Goal: Task Accomplishment & Management: Complete application form

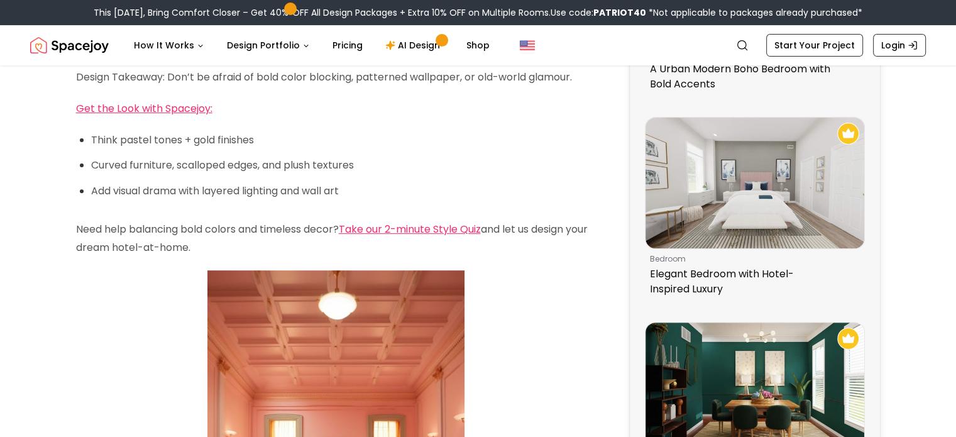
scroll to position [427, 0]
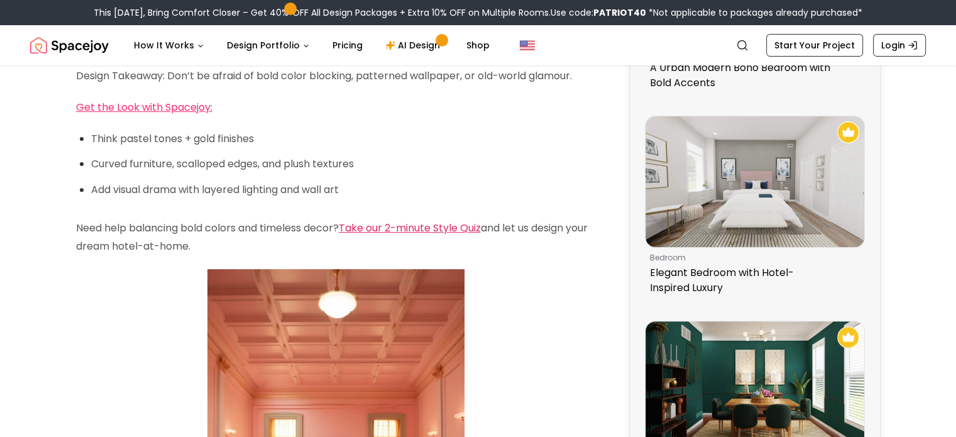
click at [443, 221] on link "Take our 2-minute Style Quiz" at bounding box center [410, 228] width 142 height 14
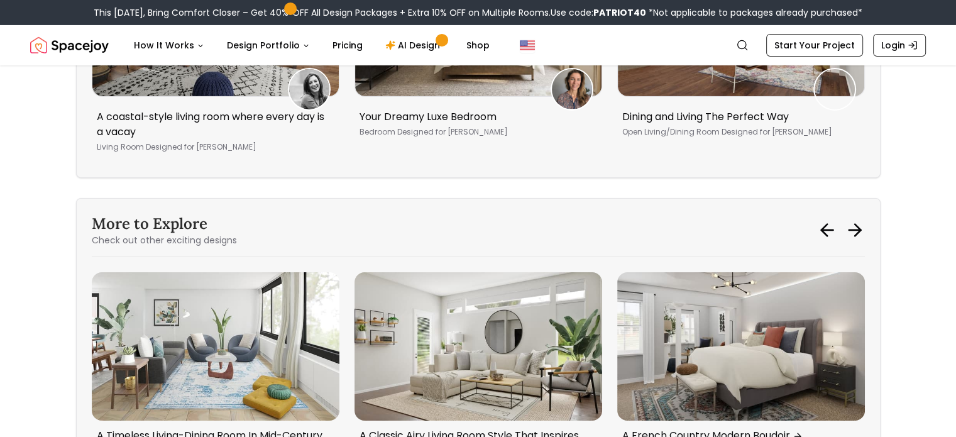
scroll to position [4325, 0]
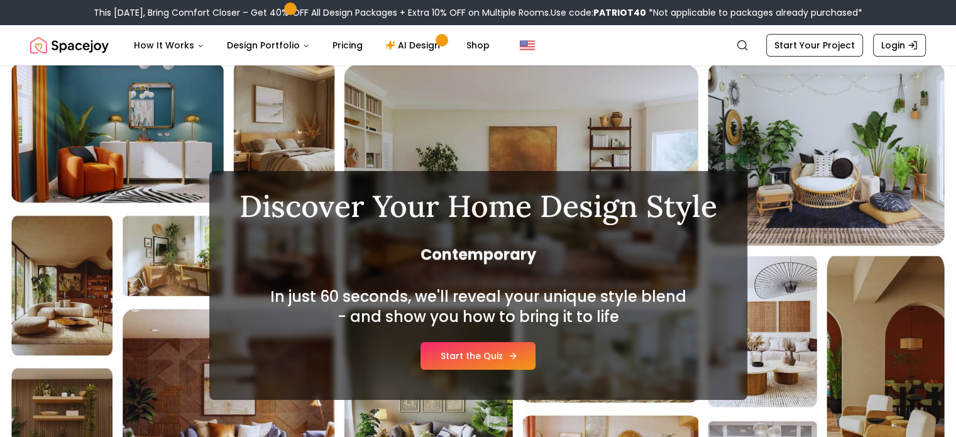
click at [505, 351] on link "Start the Quiz" at bounding box center [478, 356] width 115 height 28
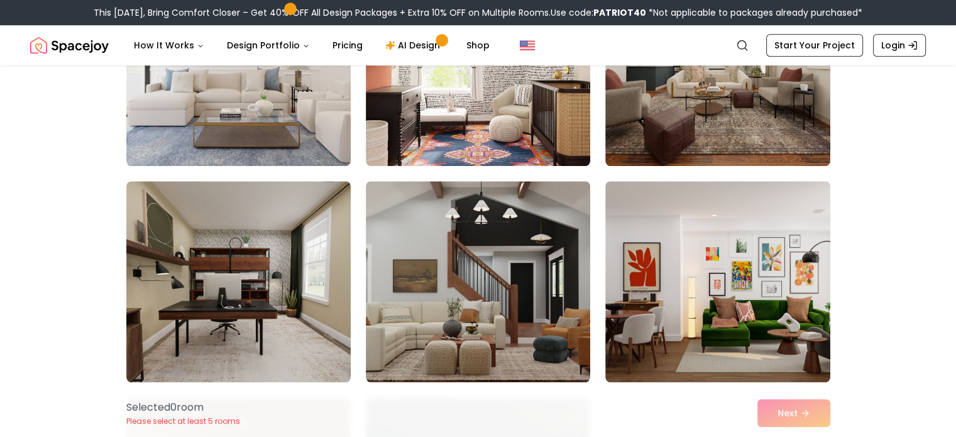
scroll to position [1132, 0]
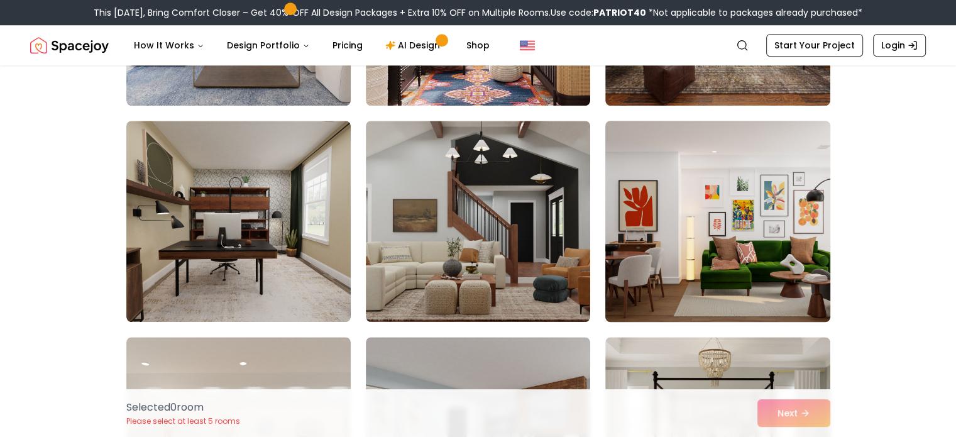
click at [720, 231] on img at bounding box center [718, 221] width 236 height 211
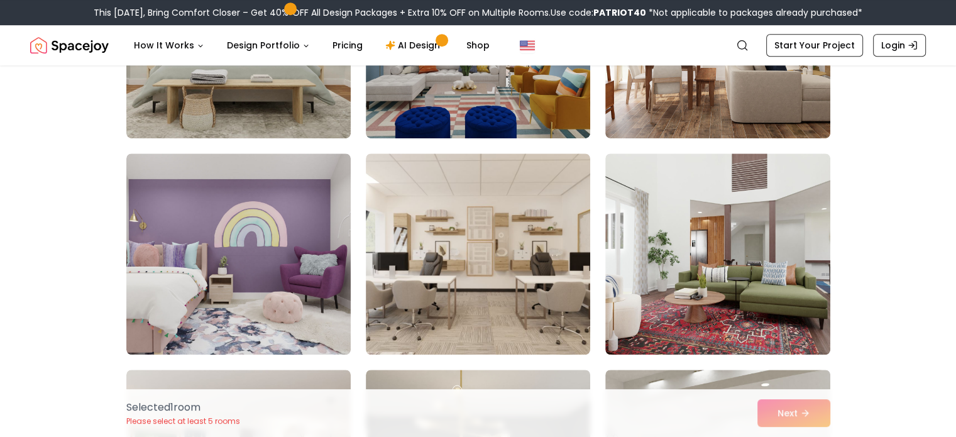
scroll to position [5658, 0]
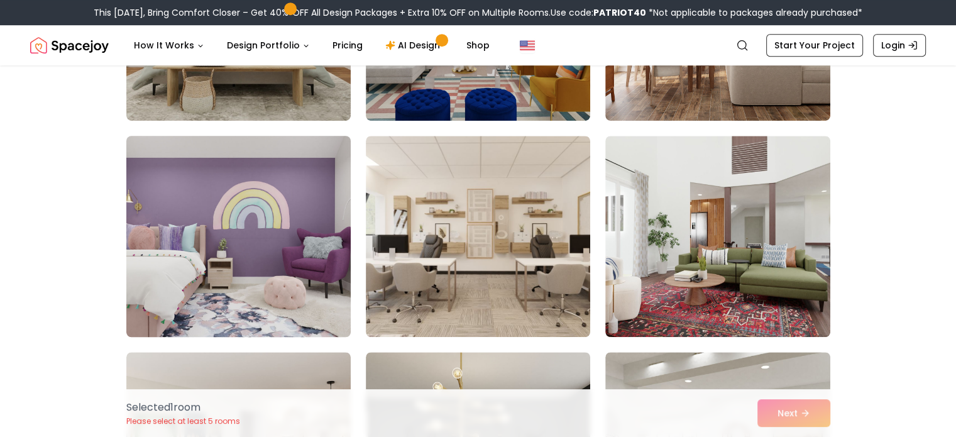
click at [323, 214] on img at bounding box center [239, 236] width 236 height 211
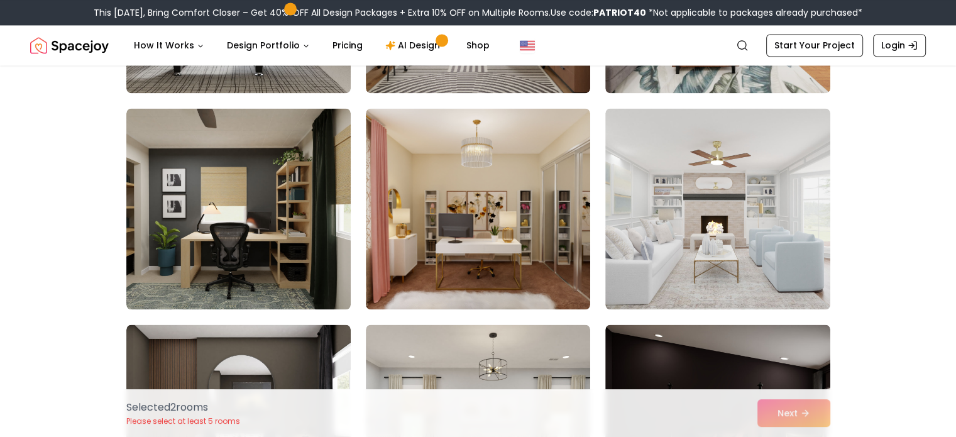
scroll to position [6739, 0]
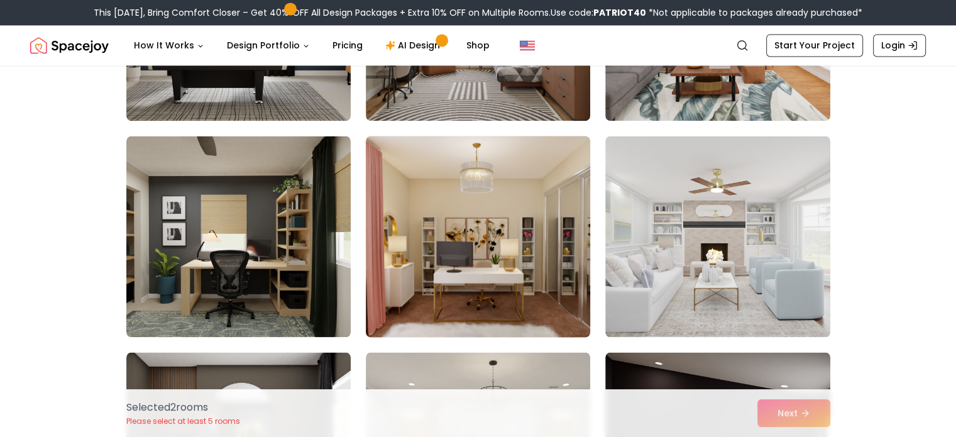
click at [510, 286] on img at bounding box center [478, 236] width 236 height 211
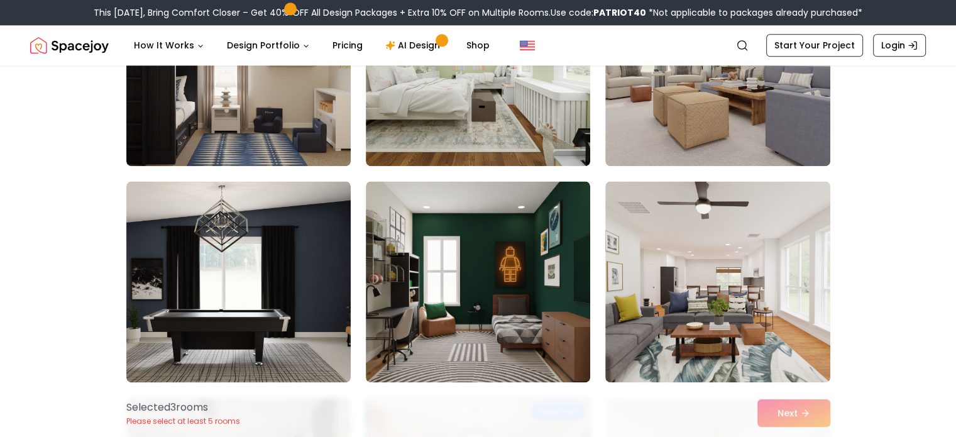
scroll to position [6336, 0]
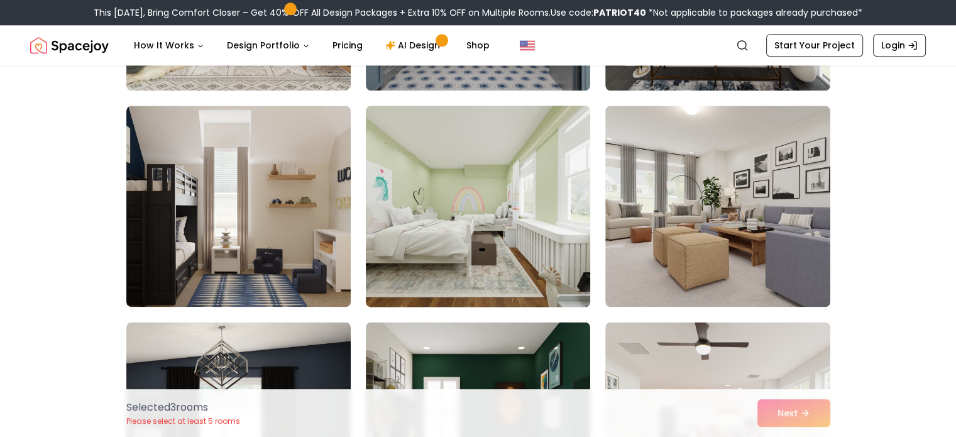
click at [532, 207] on img at bounding box center [478, 206] width 236 height 211
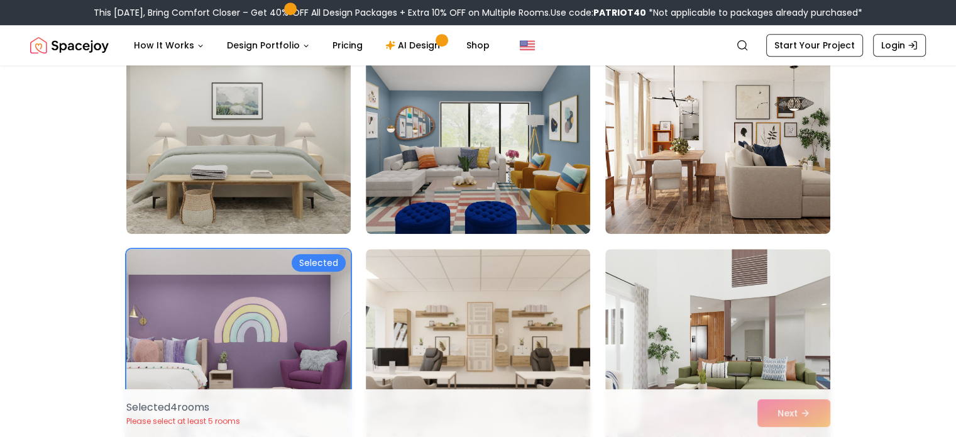
scroll to position [5456, 0]
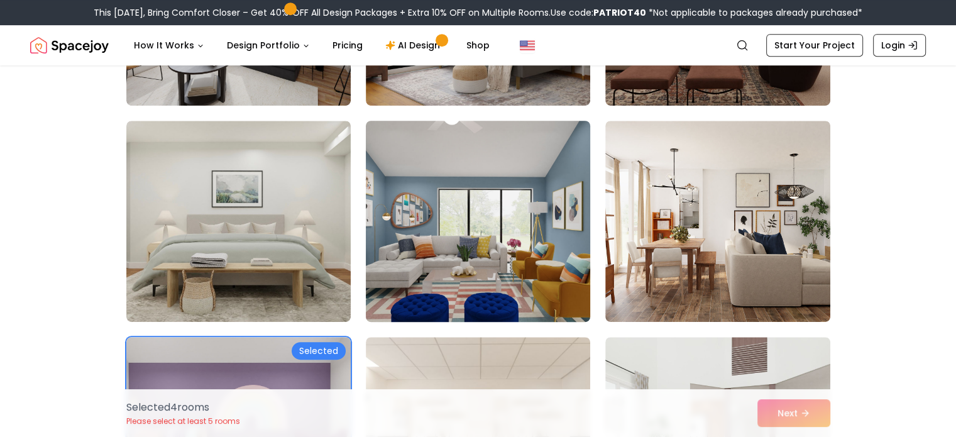
click at [508, 245] on img at bounding box center [478, 221] width 236 height 211
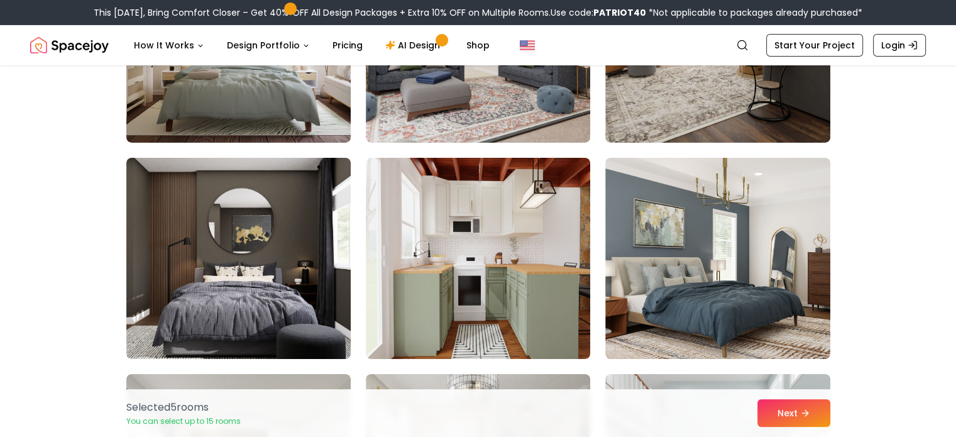
scroll to position [4174, 0]
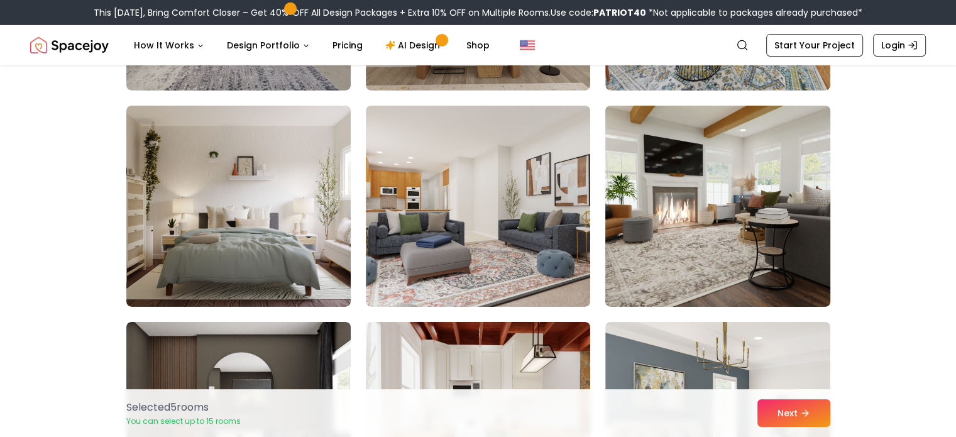
click at [764, 186] on img at bounding box center [718, 206] width 236 height 211
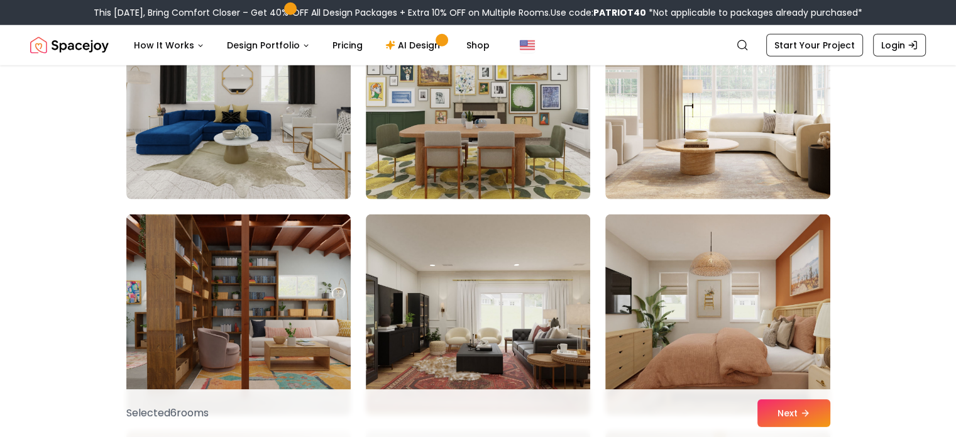
scroll to position [3269, 0]
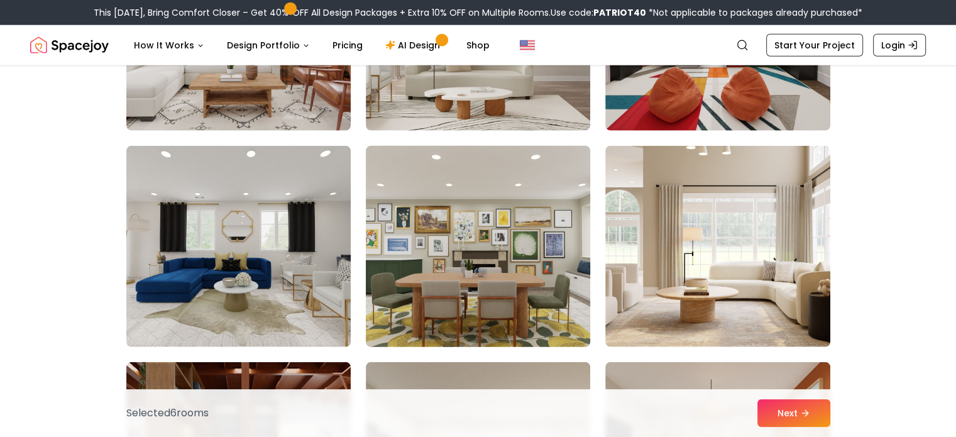
click at [543, 254] on img at bounding box center [478, 246] width 236 height 211
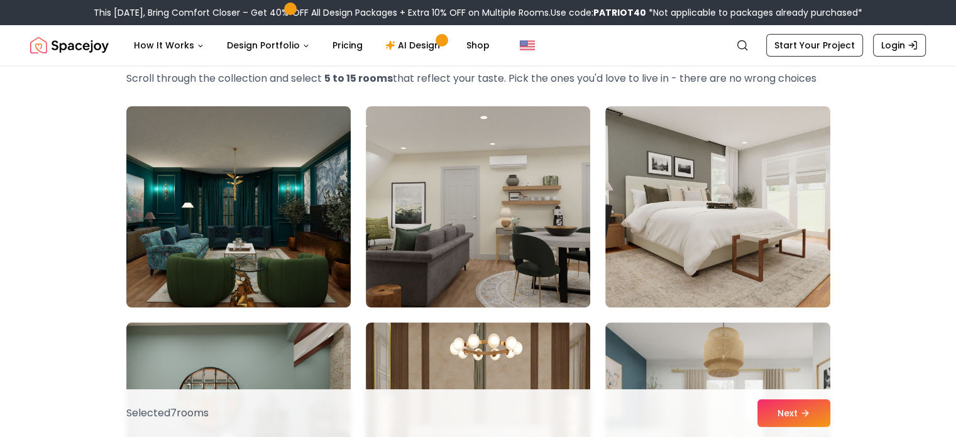
scroll to position [226, 0]
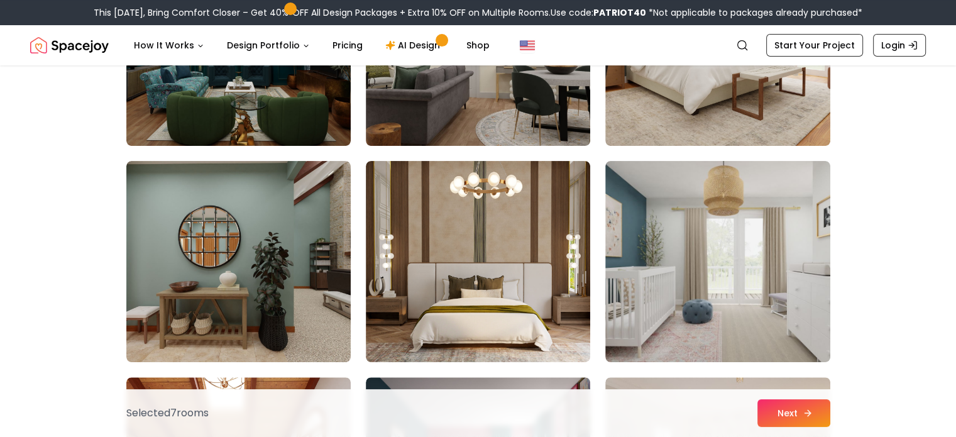
click at [803, 407] on button "Next" at bounding box center [793, 413] width 73 height 28
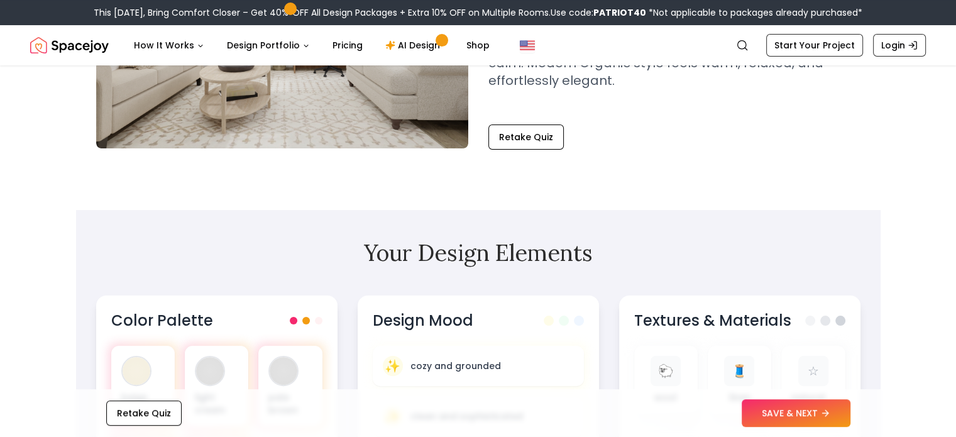
scroll to position [226, 0]
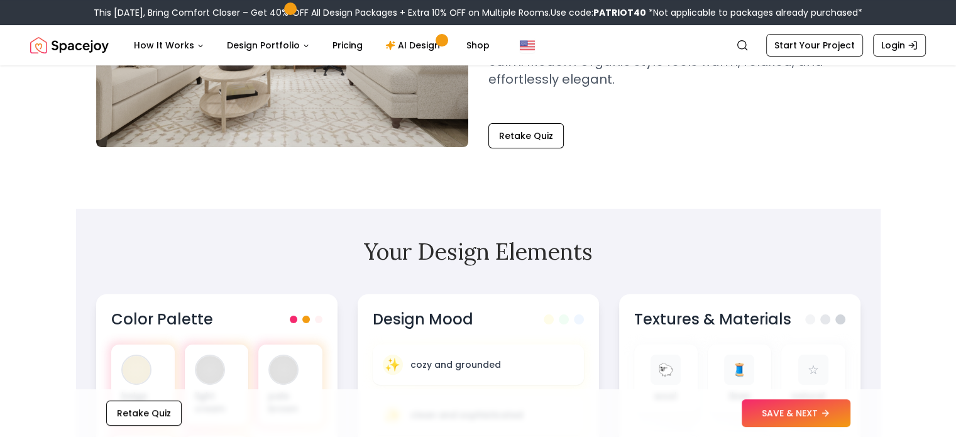
click at [803, 407] on button "SAVE & NEXT" at bounding box center [796, 413] width 109 height 28
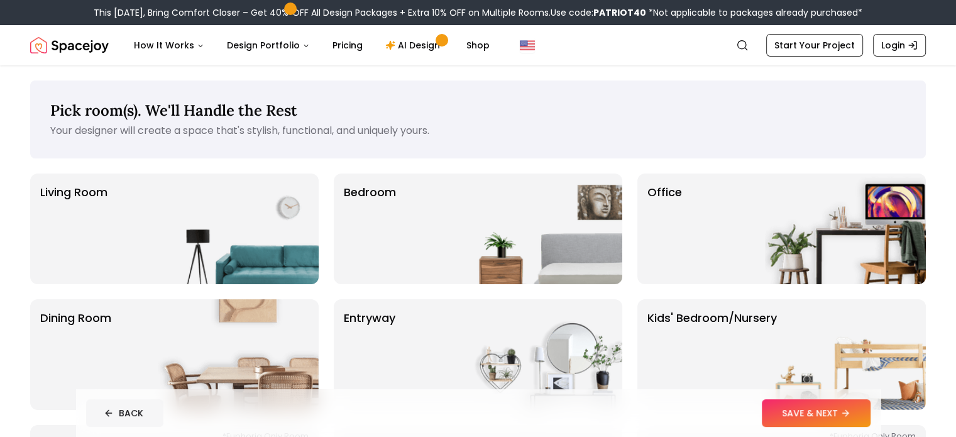
click at [104, 415] on icon at bounding box center [109, 413] width 10 height 10
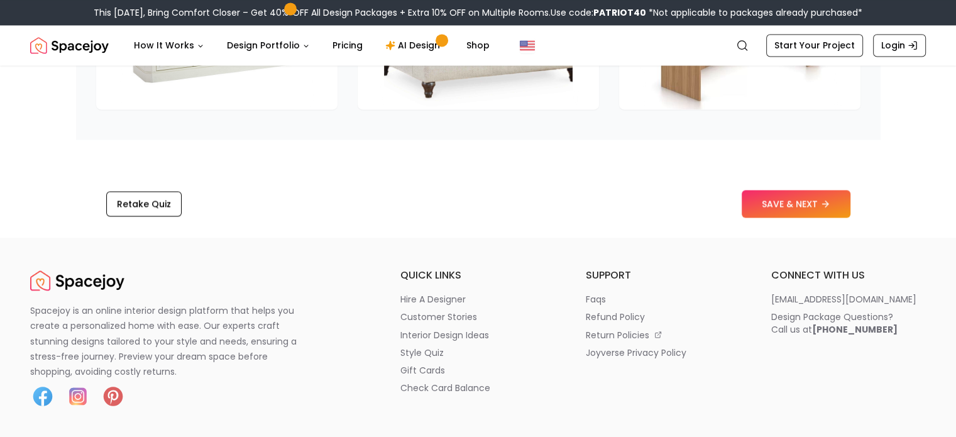
scroll to position [2062, 0]
